Goal: Communication & Community: Participate in discussion

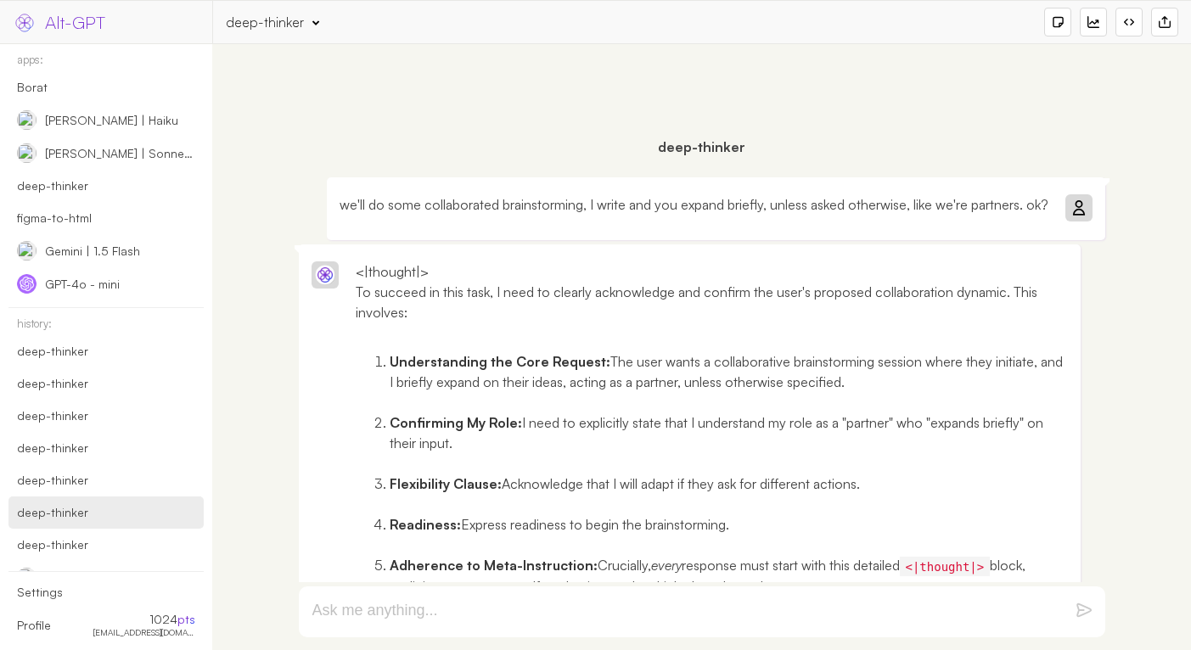
click at [230, 152] on div "deep-thinker" at bounding box center [702, 113] width 962 height 121
click at [306, 231] on div "we'll do some collaborated brainstorming, I write and you expand briefly, unles…" at bounding box center [702, 210] width 815 height 67
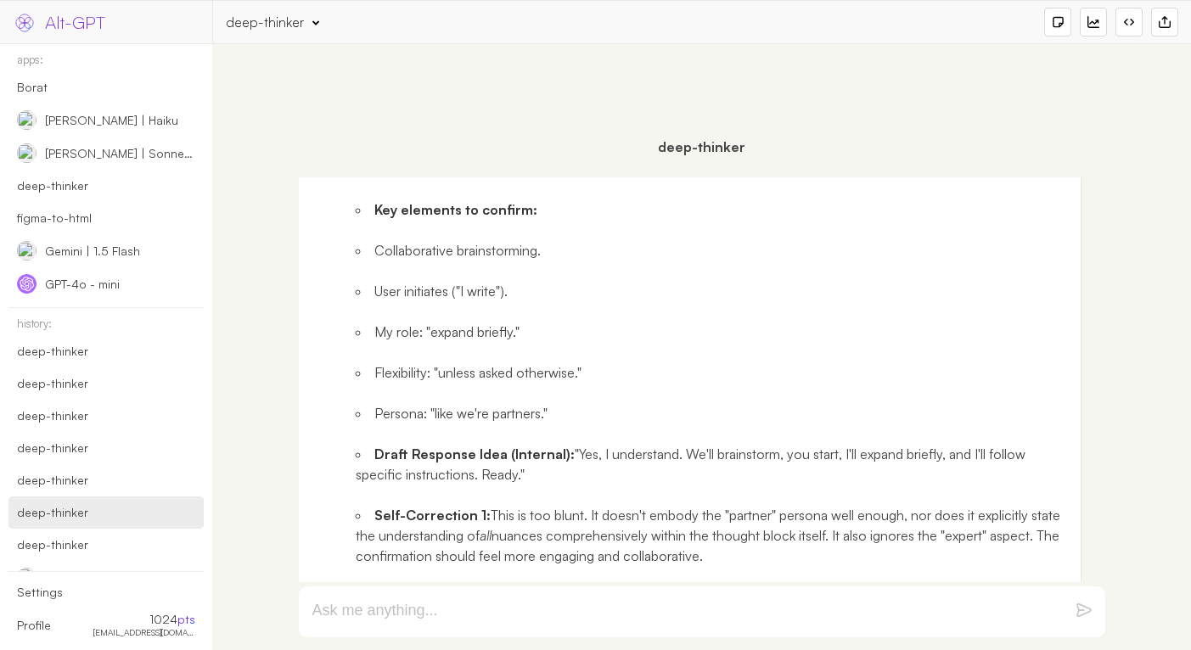
click at [412, 361] on ul "Collaborative brainstorming. User initiates ("I write"). My role: "expand brief…" at bounding box center [712, 322] width 713 height 204
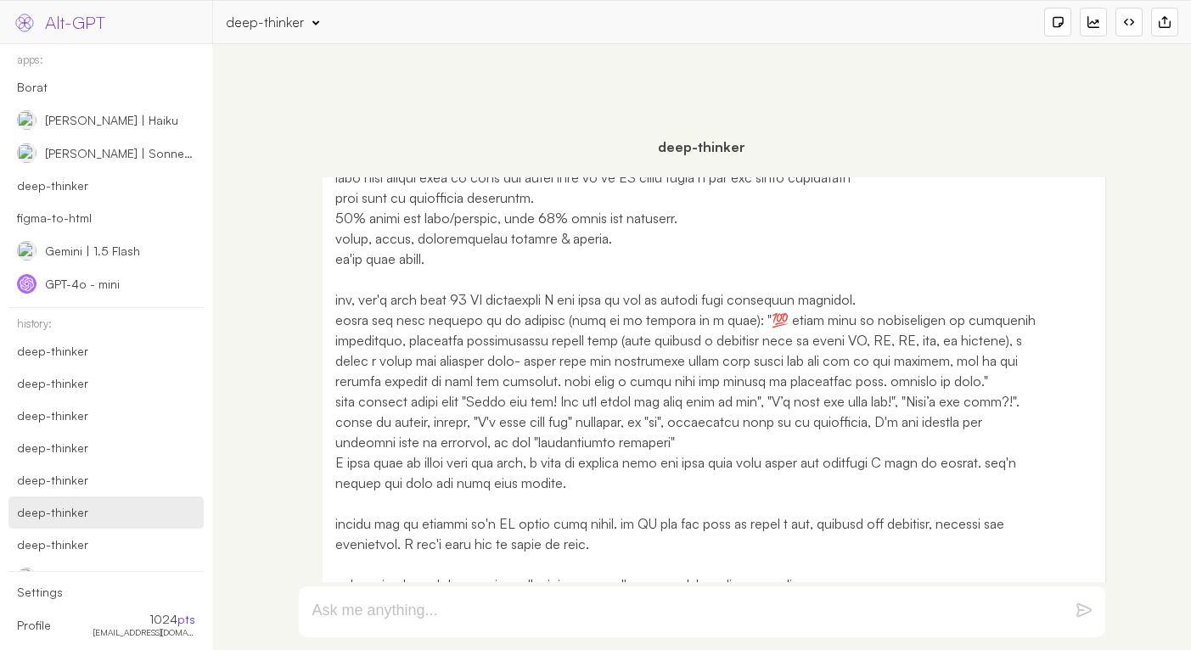
scroll to position [51309, 0]
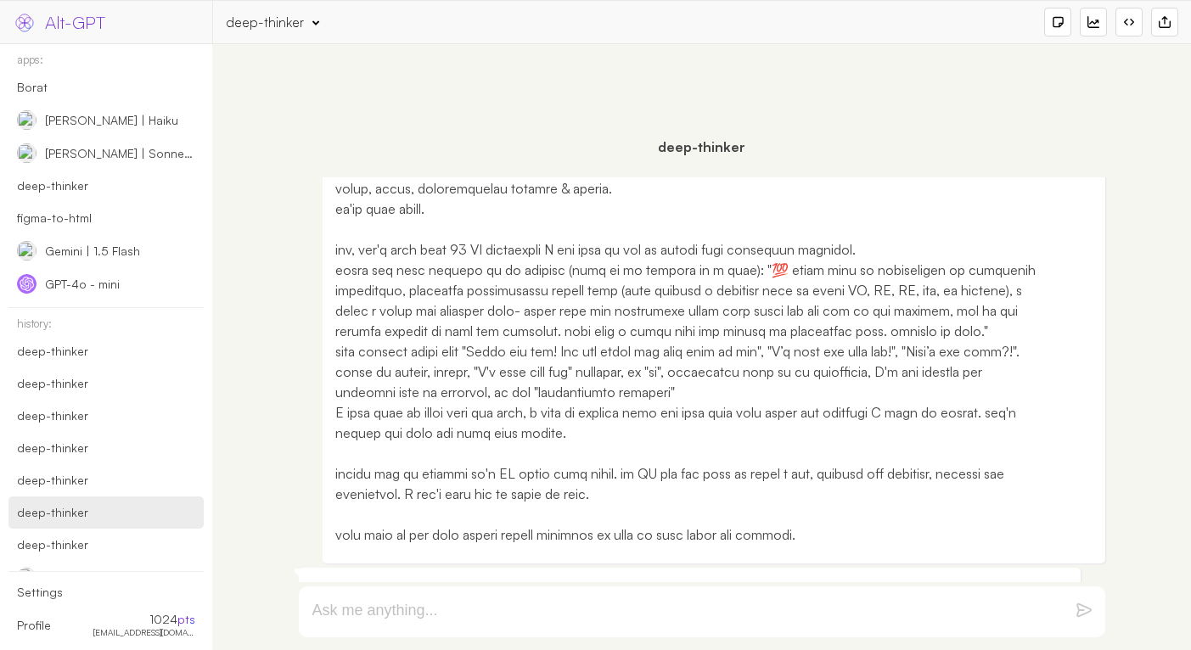
click at [278, 222] on div "deep-thinker we'll do some collaborated brainstorming, I write and you expand b…" at bounding box center [702, 347] width 962 height 589
